Goal: Find specific page/section: Find specific page/section

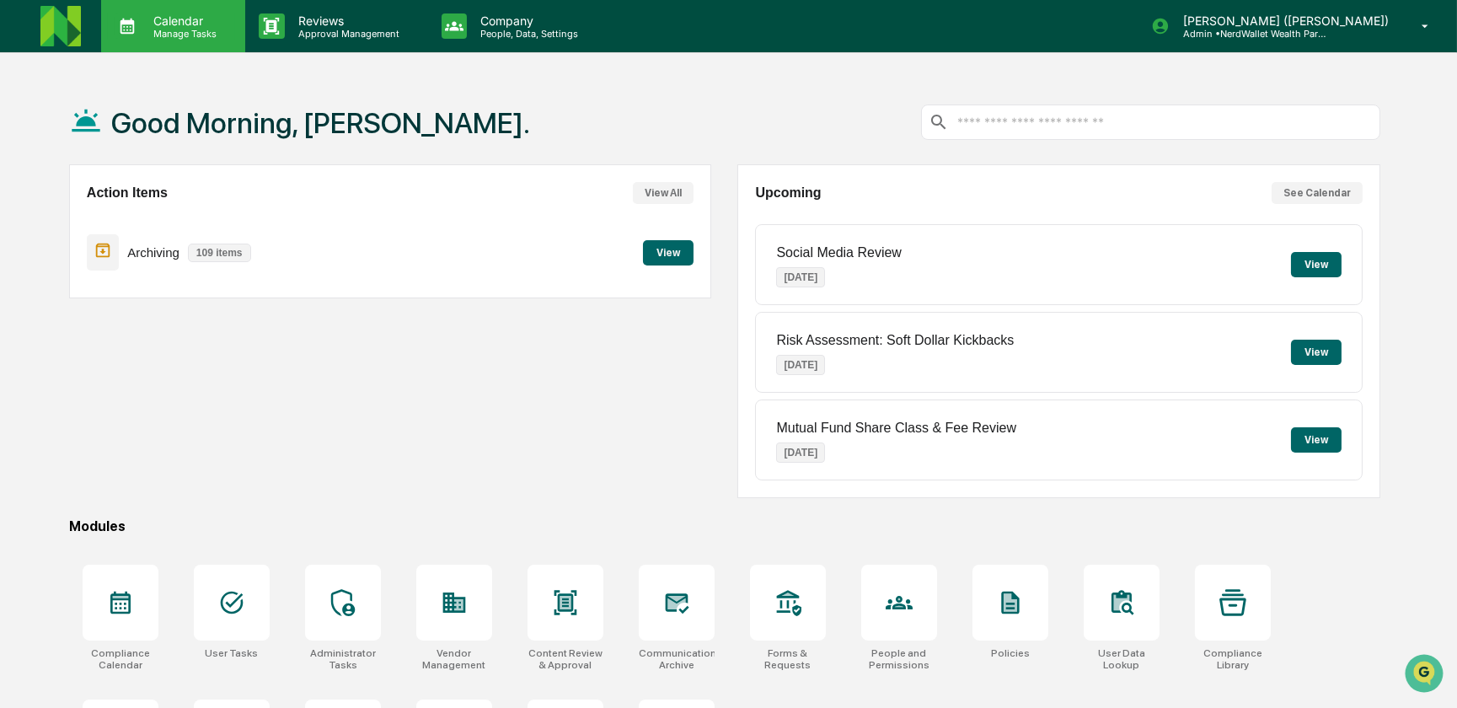
click at [193, 29] on p "Manage Tasks" at bounding box center [182, 34] width 85 height 12
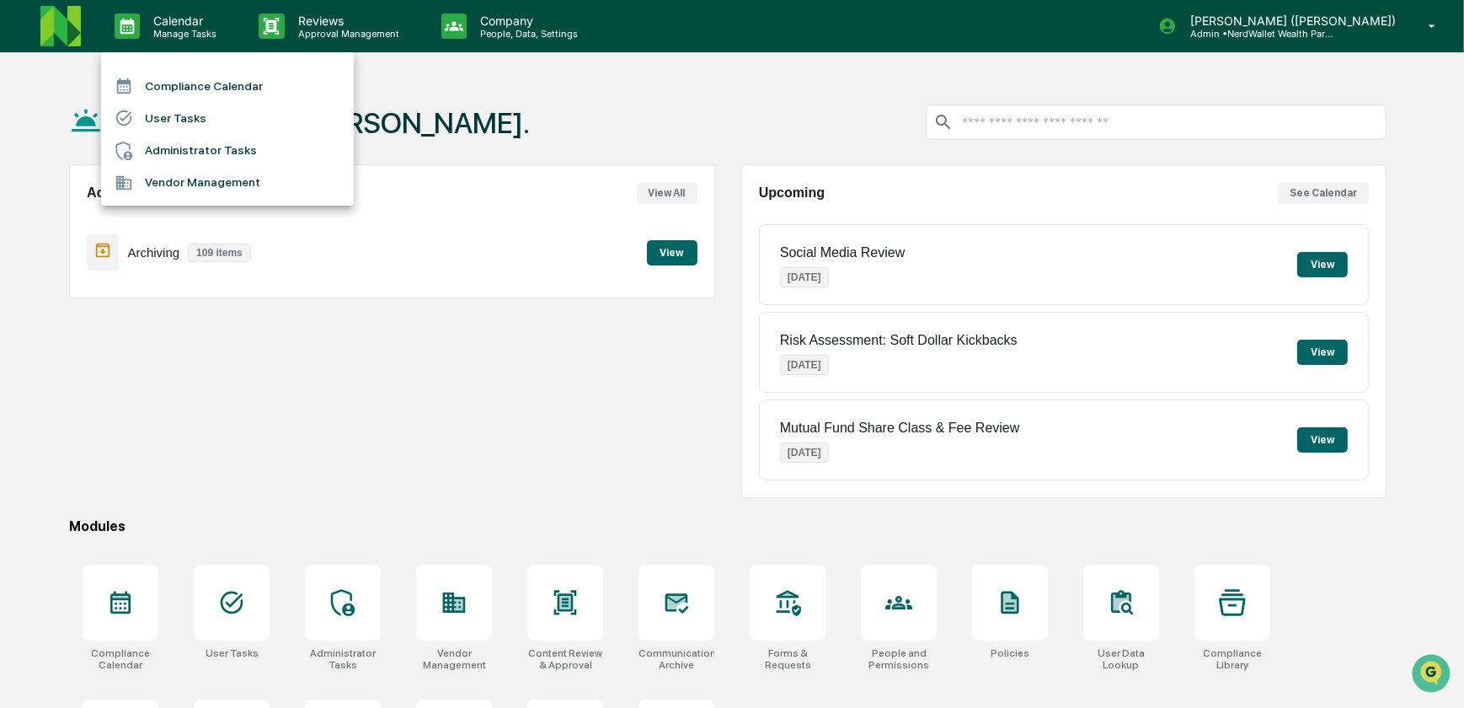
click at [186, 84] on li "Compliance Calendar" at bounding box center [227, 86] width 253 height 32
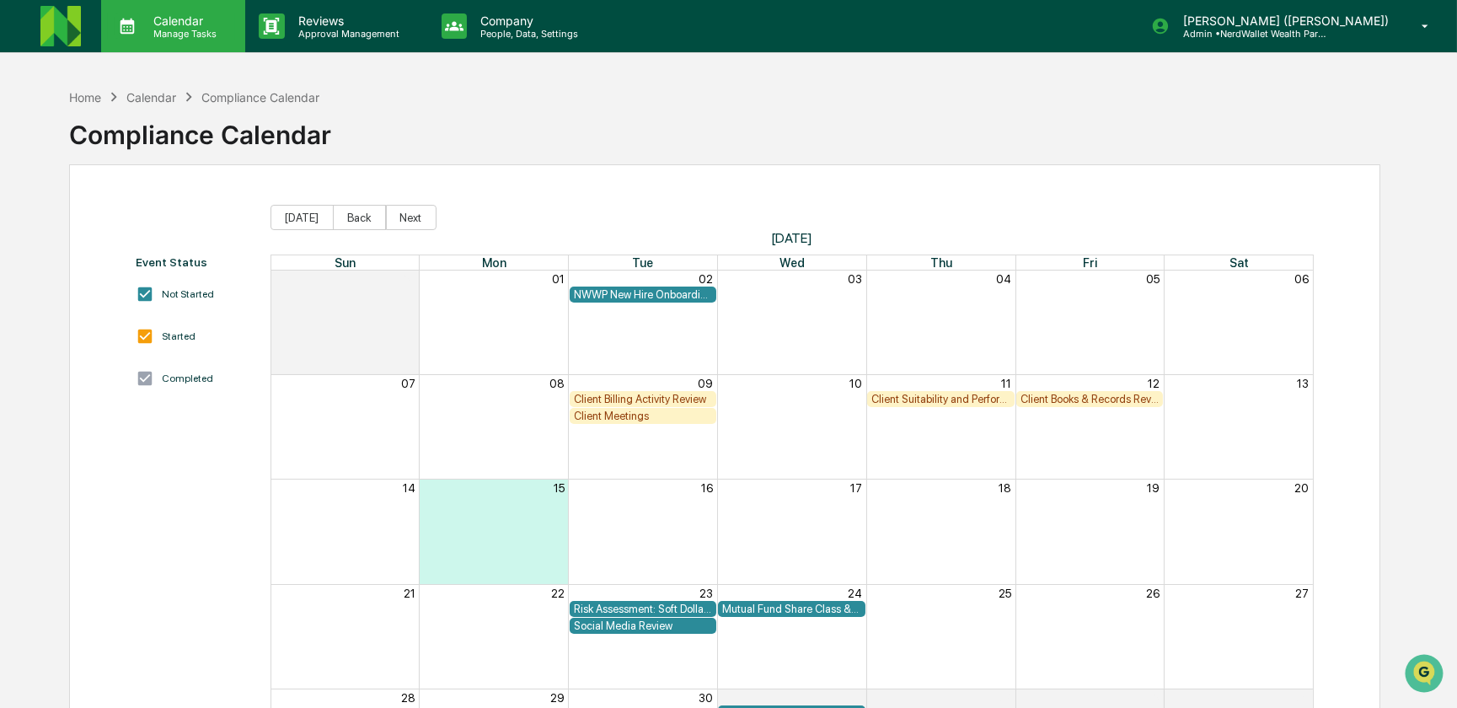
click at [188, 33] on p "Manage Tasks" at bounding box center [182, 34] width 85 height 12
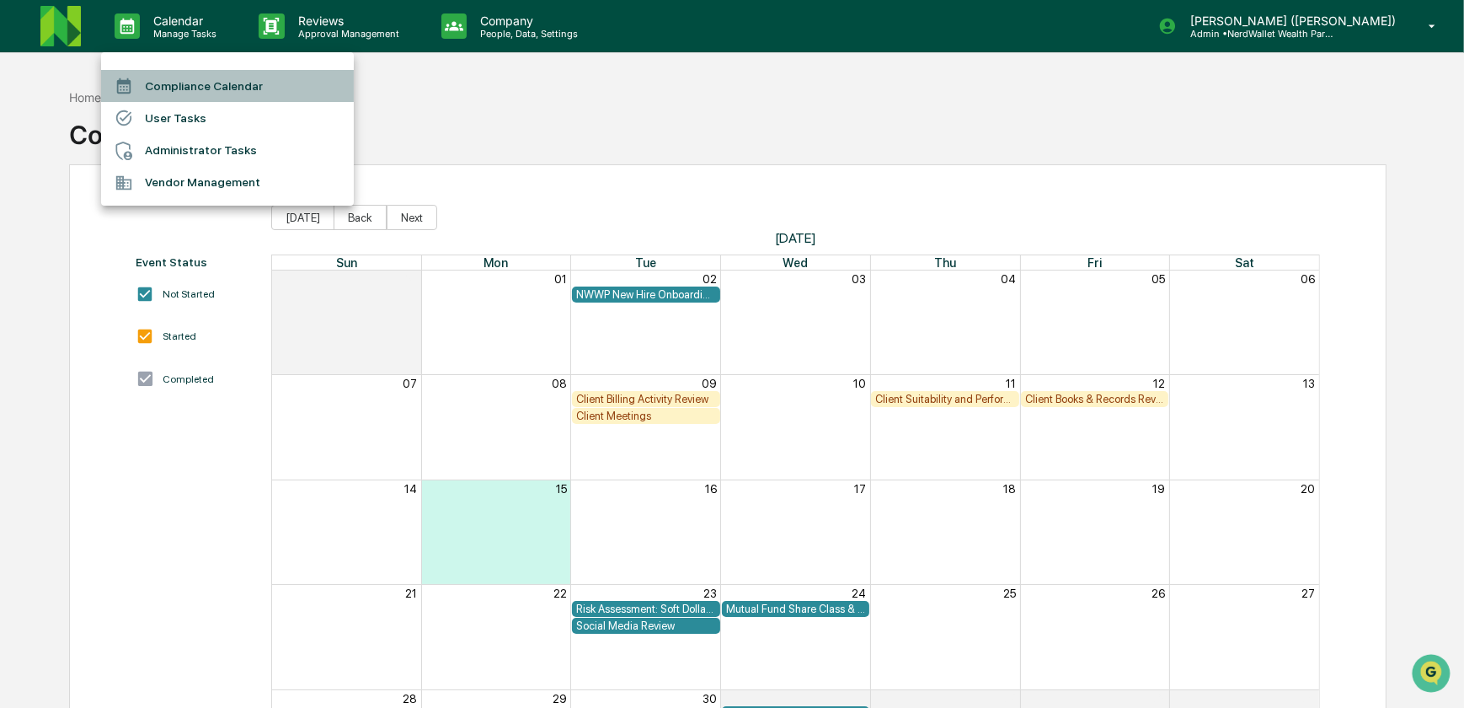
click at [189, 86] on li "Compliance Calendar" at bounding box center [227, 86] width 253 height 32
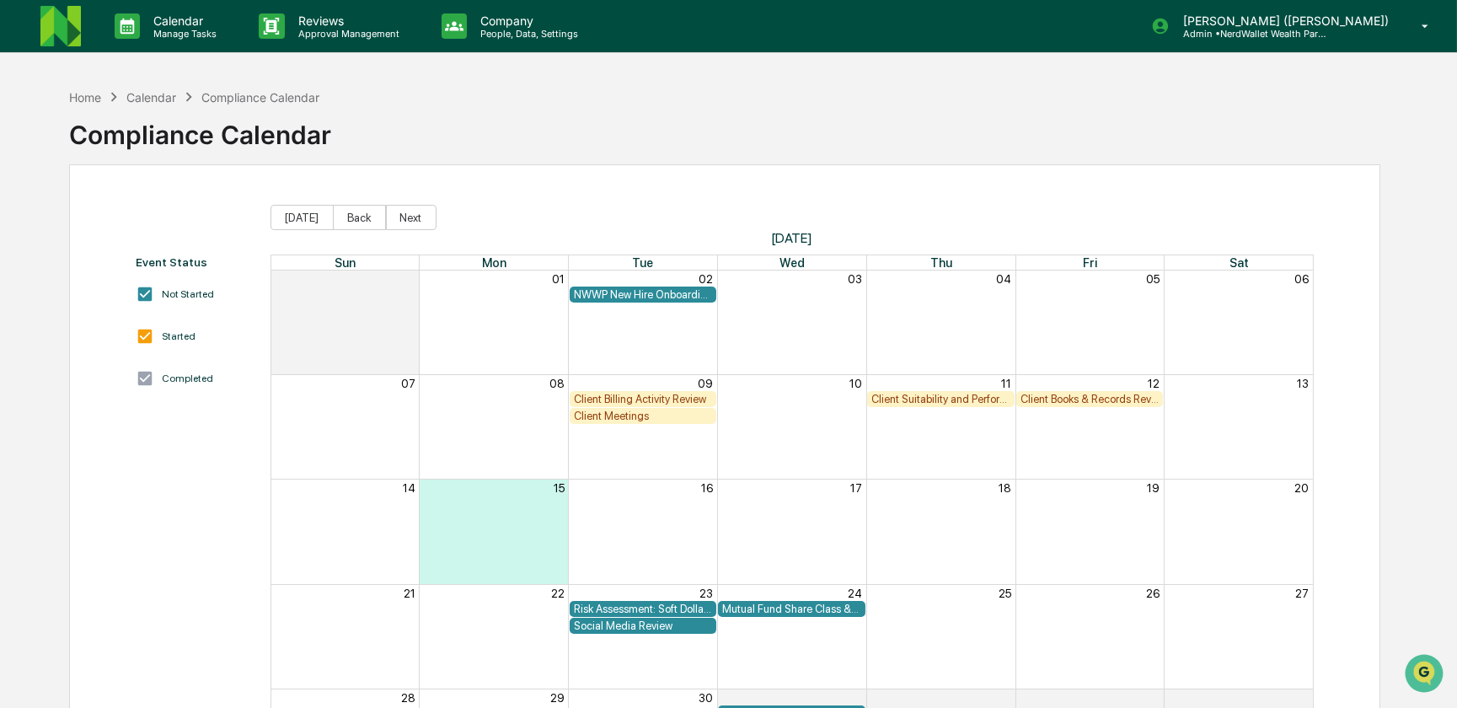
click at [70, 21] on img at bounding box center [60, 26] width 40 height 40
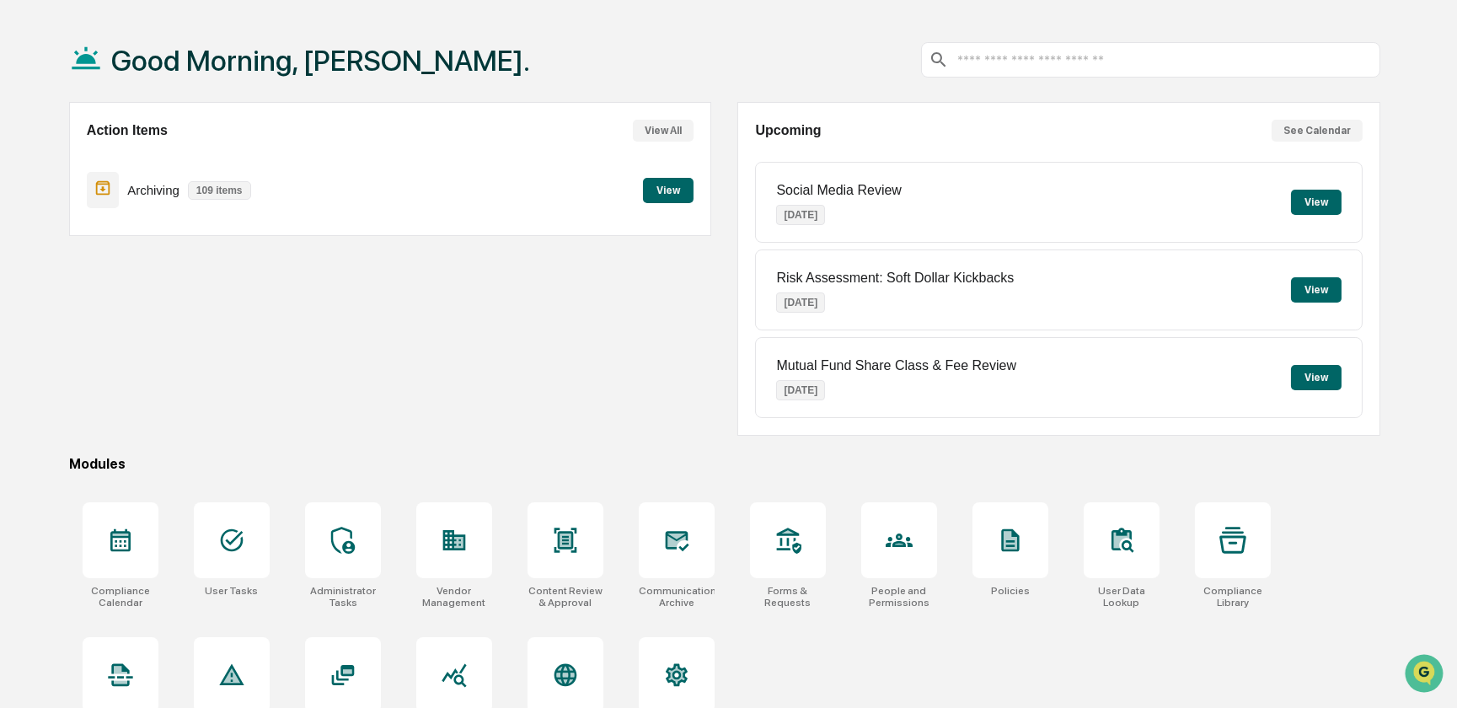
scroll to position [110, 0]
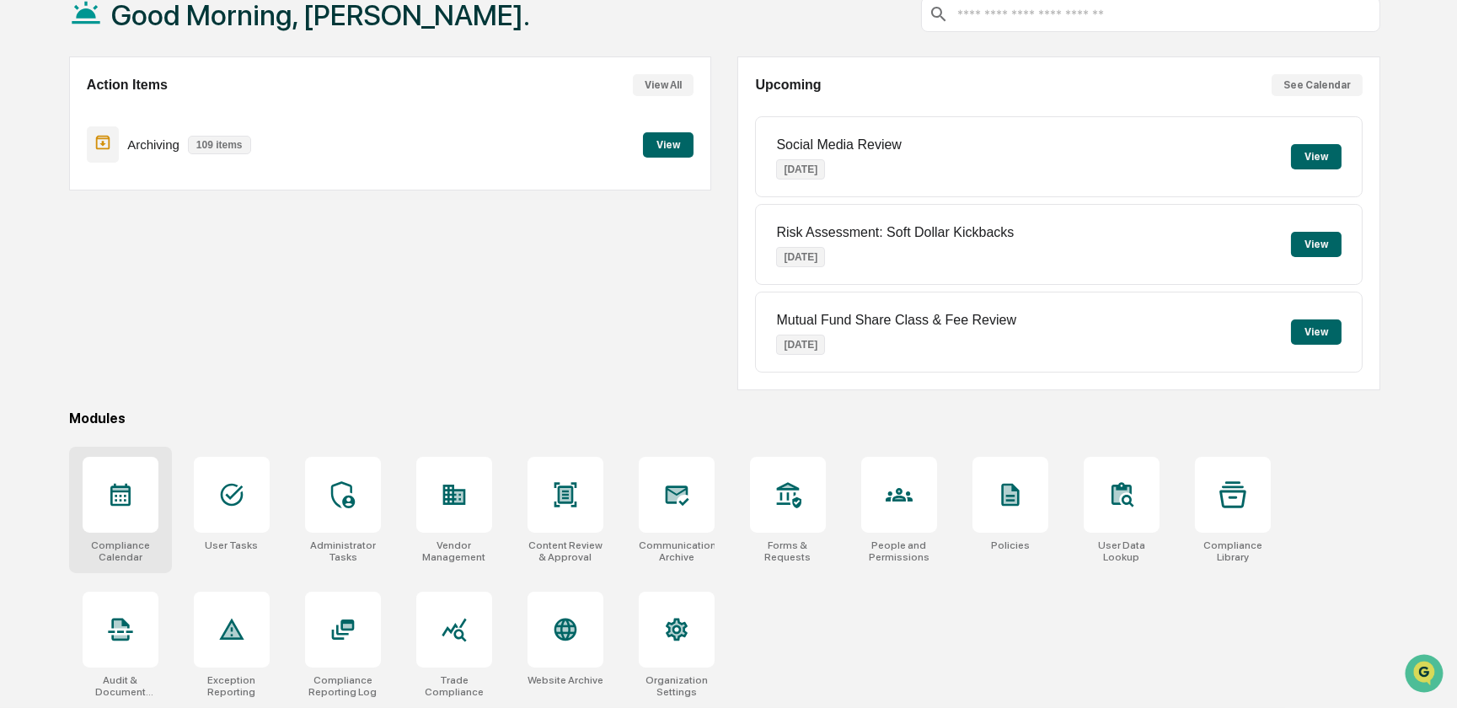
click at [137, 520] on div at bounding box center [121, 495] width 76 height 76
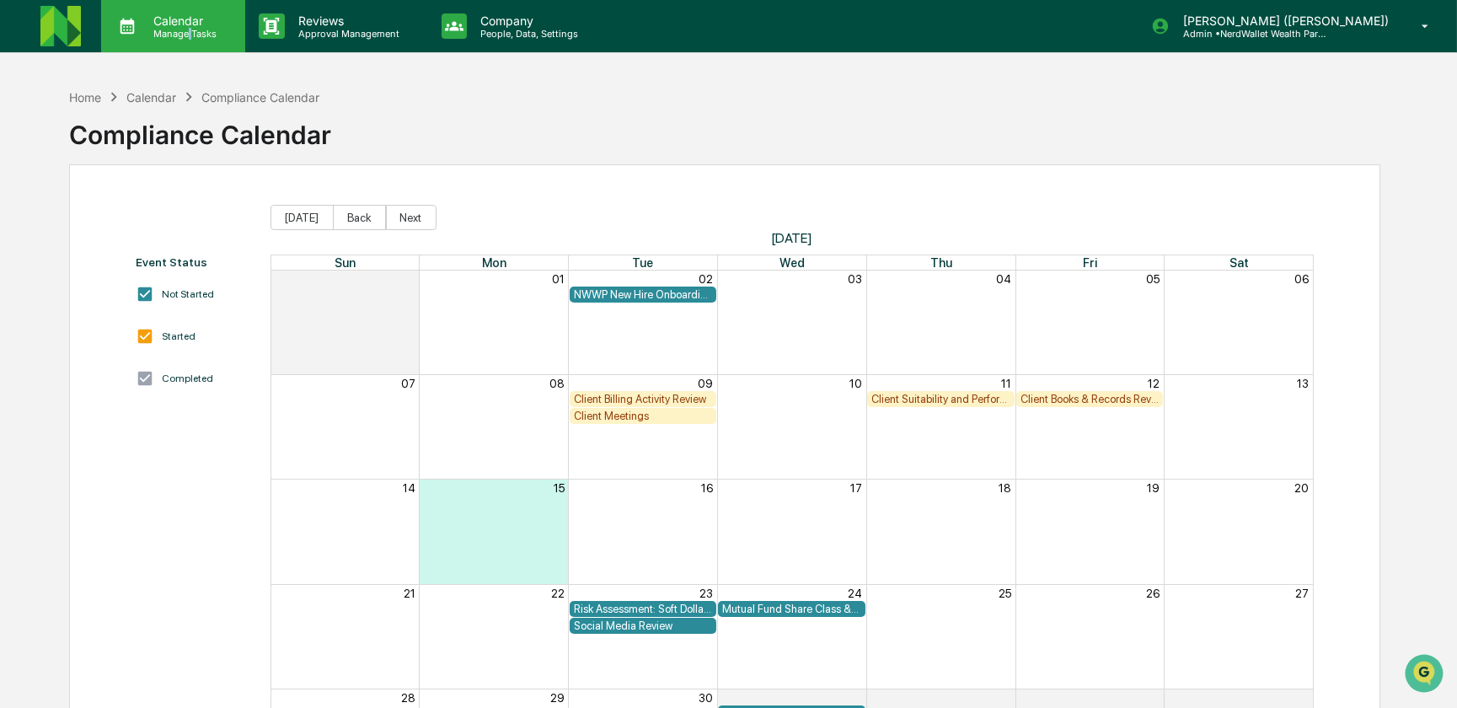
click at [190, 30] on p "Manage Tasks" at bounding box center [182, 34] width 85 height 12
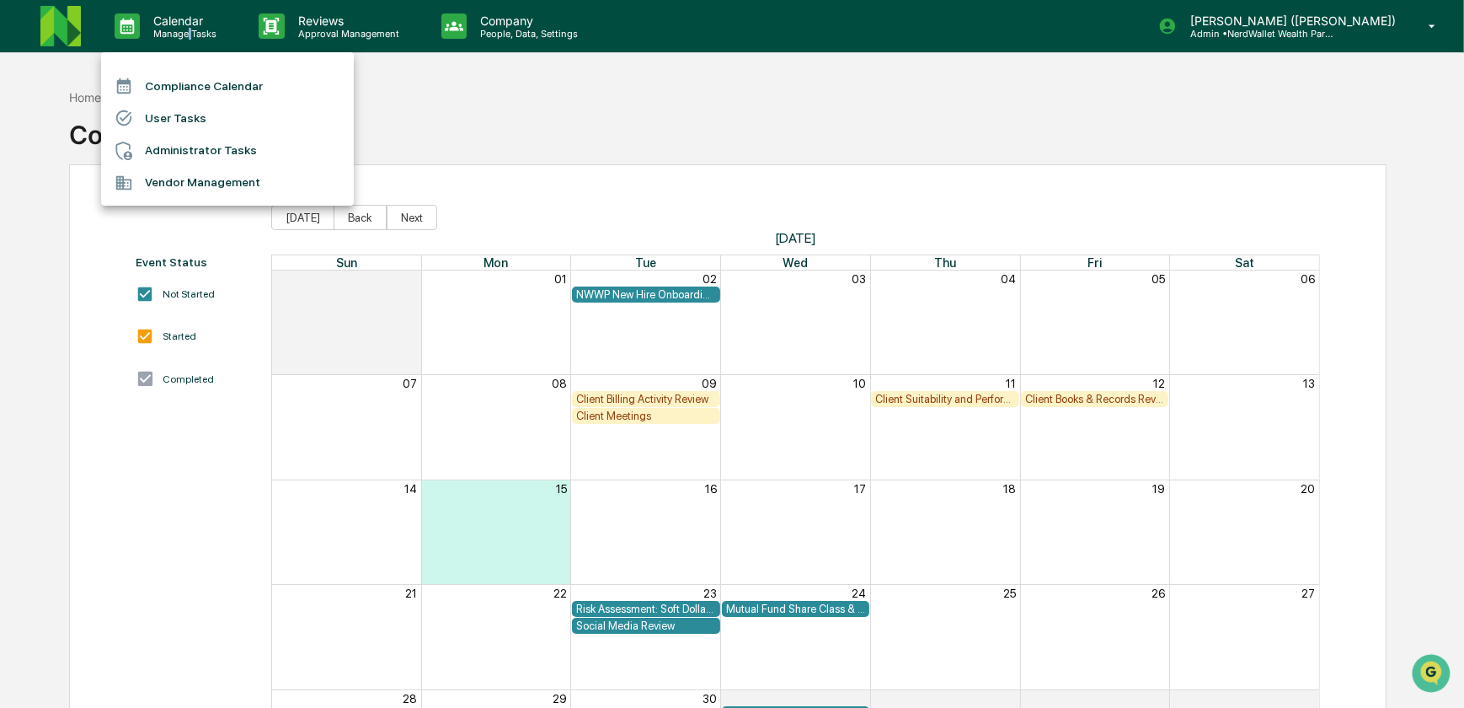
click at [190, 151] on li "Administrator Tasks" at bounding box center [227, 151] width 253 height 32
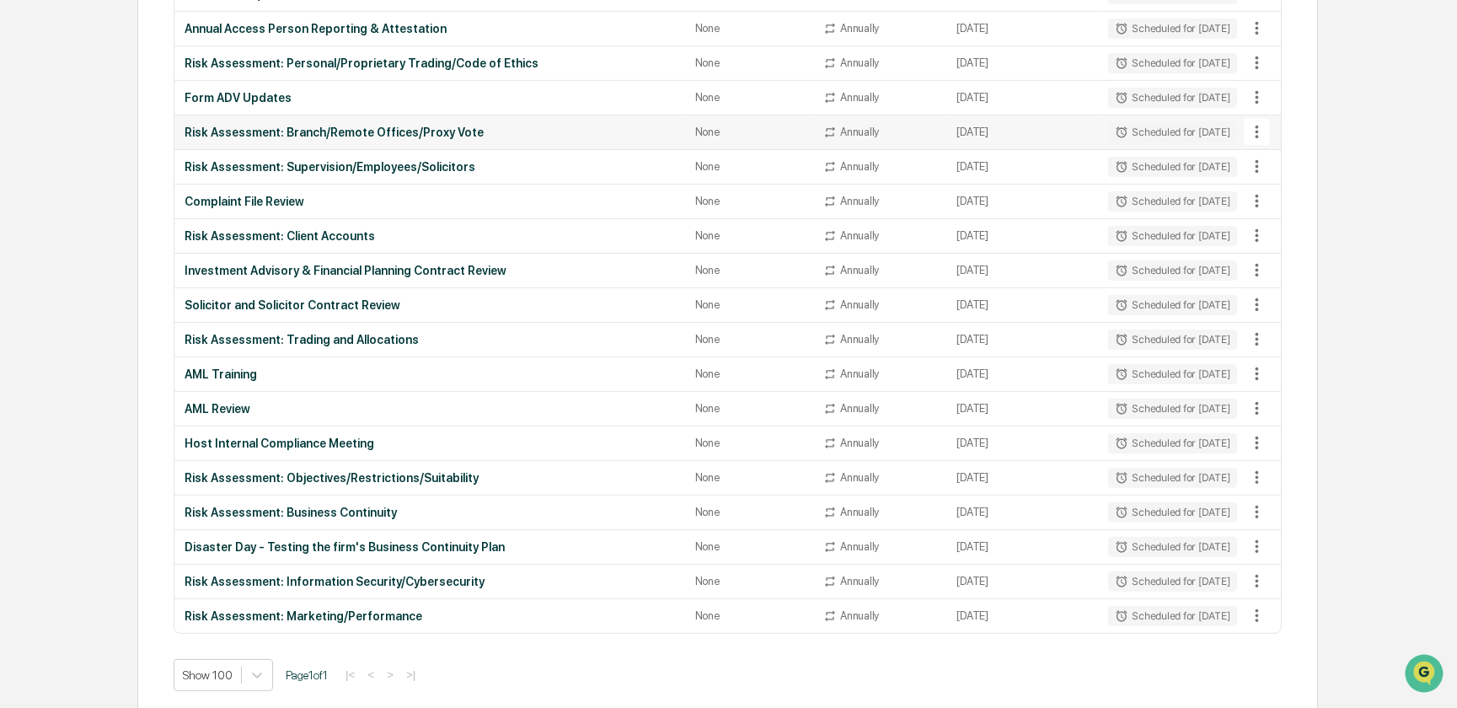
scroll to position [1536, 0]
